Goal: Task Accomplishment & Management: Manage account settings

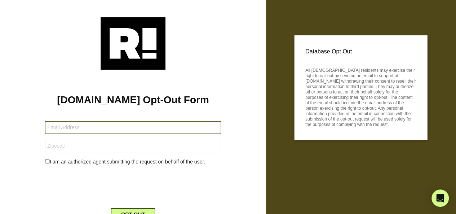
click at [75, 126] on input "text" at bounding box center [133, 127] width 176 height 13
type input "[EMAIL_ADDRESS][DOMAIN_NAME]"
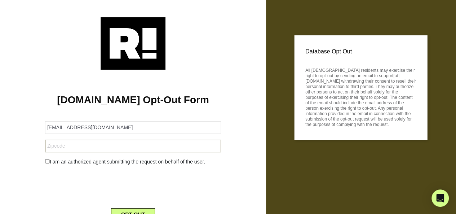
click at [72, 146] on input "text" at bounding box center [133, 145] width 176 height 13
type input "80241"
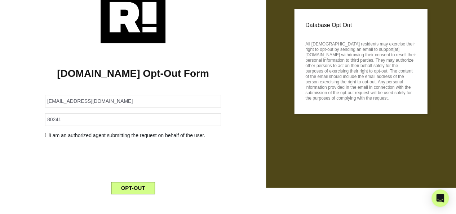
scroll to position [27, 0]
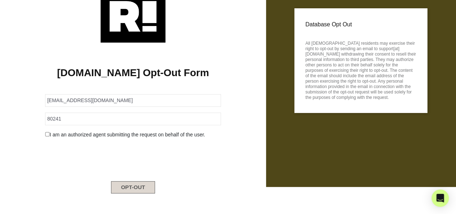
click at [138, 187] on button "OPT-OUT" at bounding box center [133, 187] width 44 height 12
